Goal: Information Seeking & Learning: Learn about a topic

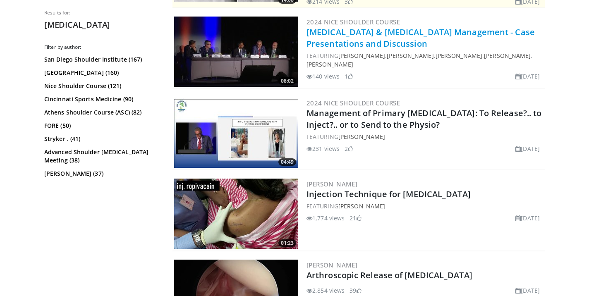
scroll to position [253, 0]
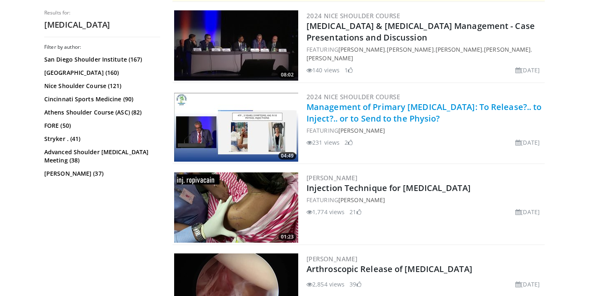
click at [362, 104] on link "Management of Primary Frozen Shoulder: To Release?.. to Inject?.. or to Send to…" at bounding box center [423, 112] width 235 height 23
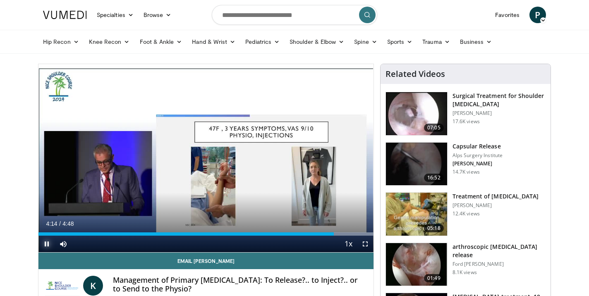
click at [43, 243] on span "Video Player" at bounding box center [46, 244] width 17 height 17
click at [45, 242] on span "Video Player" at bounding box center [46, 244] width 17 height 17
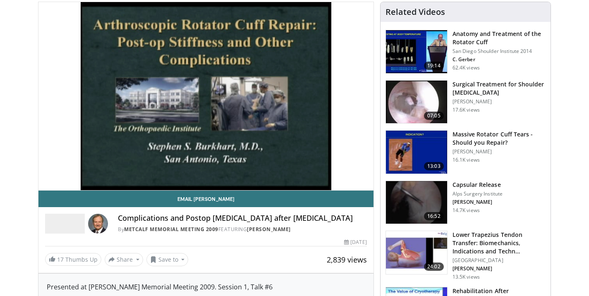
scroll to position [61, 0]
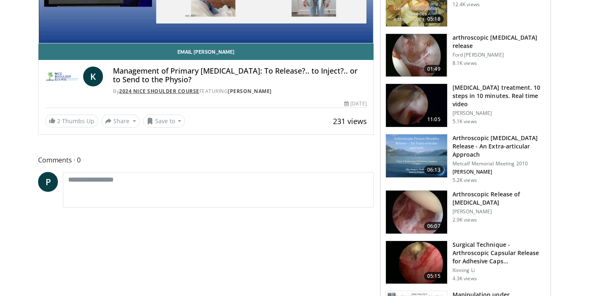
scroll to position [210, 0]
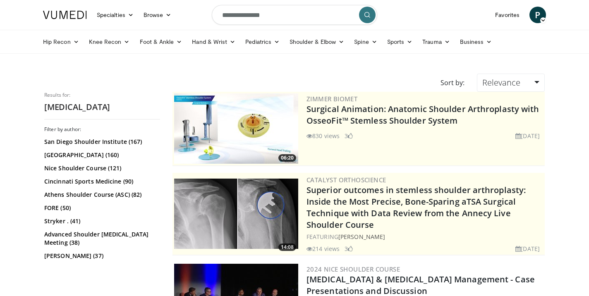
scroll to position [253, 0]
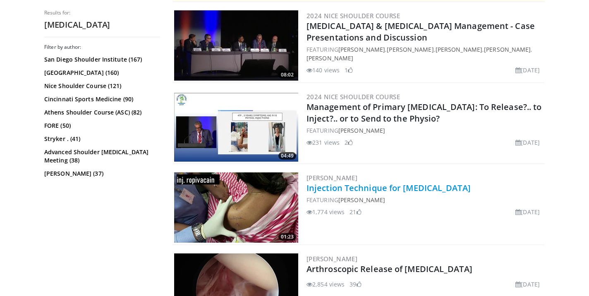
click at [383, 189] on link "Injection Technique for [MEDICAL_DATA]" at bounding box center [388, 187] width 164 height 11
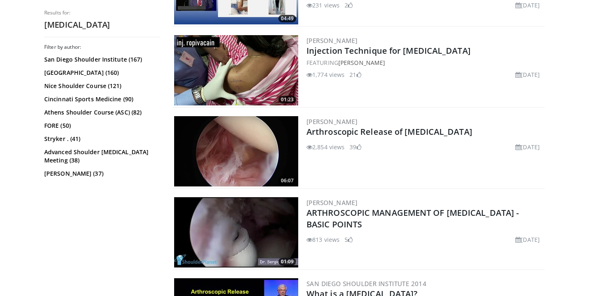
scroll to position [410, 0]
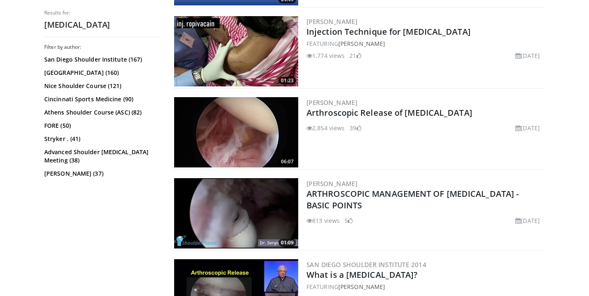
click at [234, 134] on img at bounding box center [236, 132] width 124 height 70
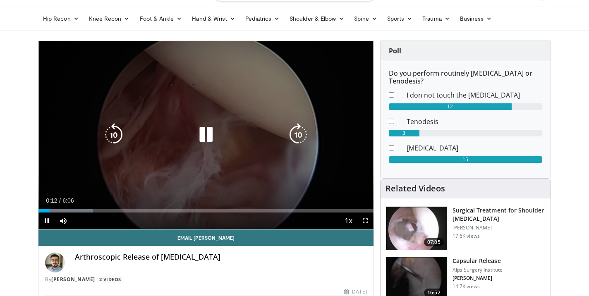
scroll to position [17, 0]
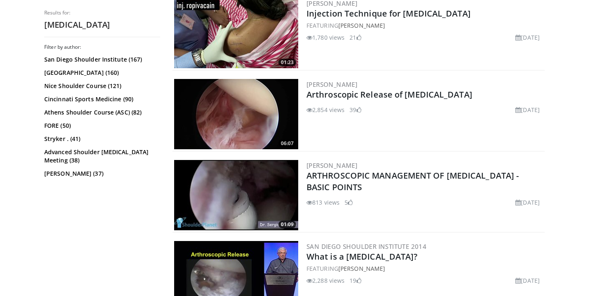
scroll to position [425, 0]
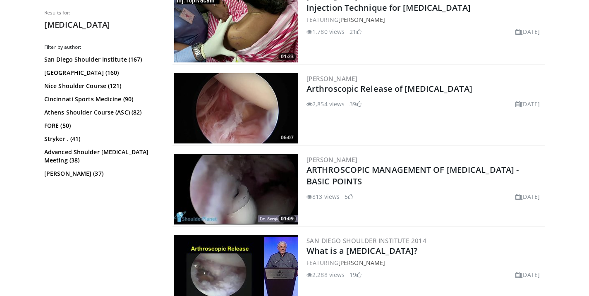
click at [260, 175] on img at bounding box center [236, 189] width 124 height 70
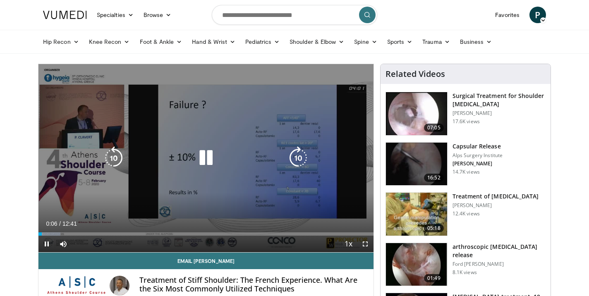
click at [208, 160] on icon "Video Player" at bounding box center [205, 157] width 23 height 23
